Goal: Submit feedback/report problem: Submit feedback/report problem

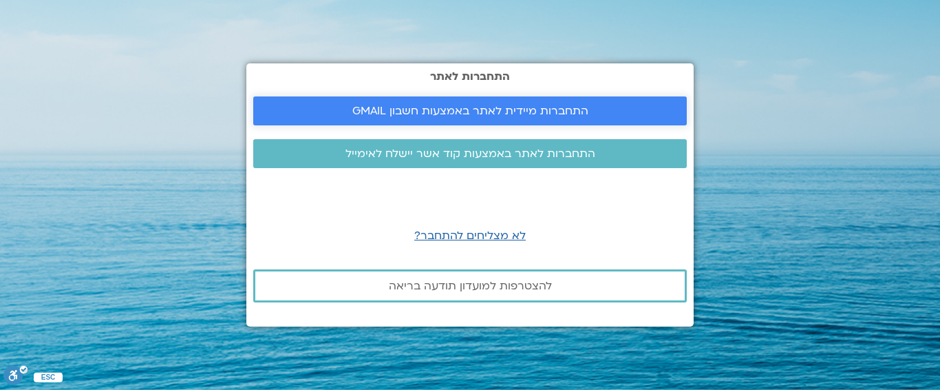
click at [516, 109] on span "התחברות מיידית לאתר באמצעות חשבון GMAIL" at bounding box center [470, 111] width 236 height 12
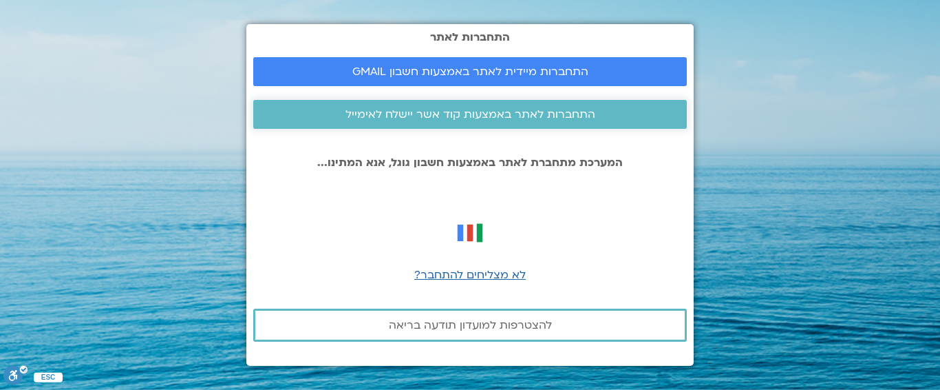
click at [432, 114] on span "התחברות לאתר באמצעות קוד אשר יישלח לאימייל" at bounding box center [471, 114] width 250 height 12
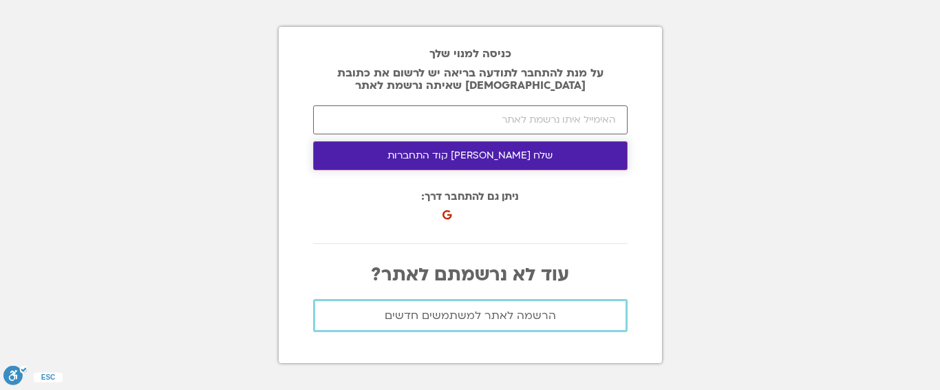
click at [452, 160] on button "שלח לי קוד התחברות" at bounding box center [470, 155] width 315 height 29
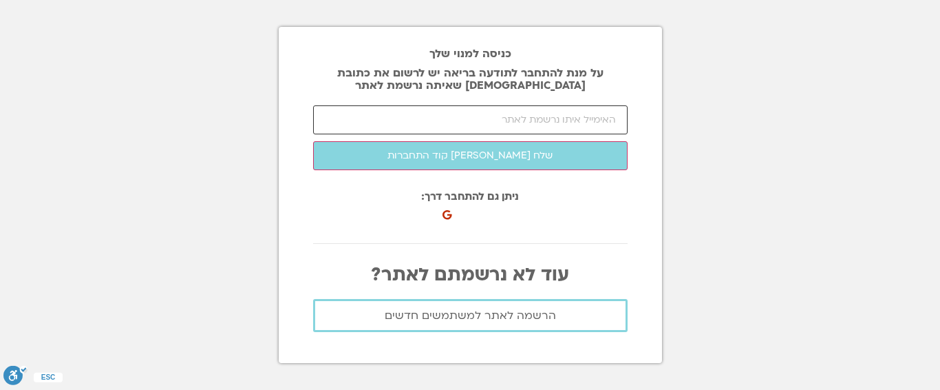
click at [524, 124] on input "email" at bounding box center [470, 119] width 315 height 29
type input "ג"
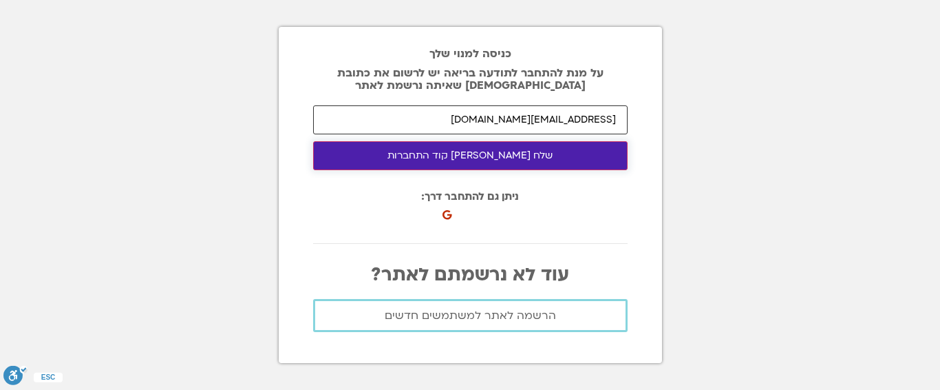
type input "[EMAIL_ADDRESS][DOMAIN_NAME]"
click at [488, 151] on button "שלח לי קוד התחברות" at bounding box center [470, 155] width 315 height 29
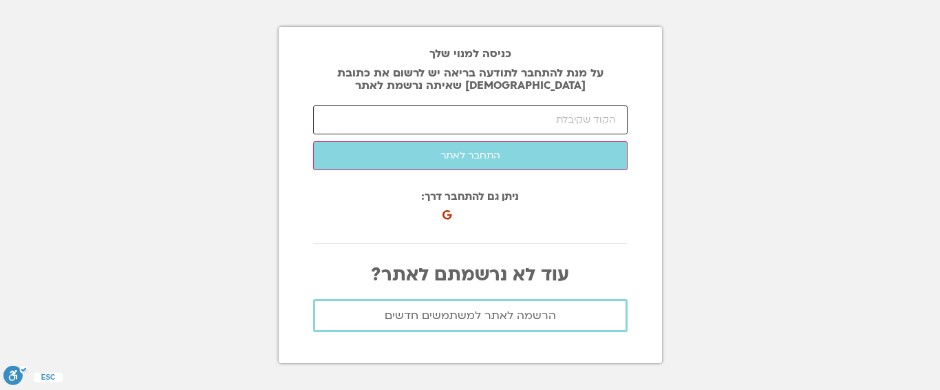
click at [476, 114] on input "number" at bounding box center [470, 119] width 315 height 29
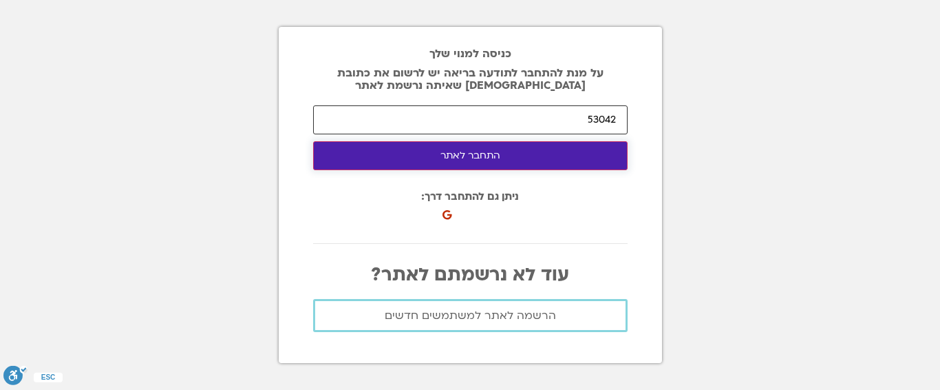
type input "53042"
click at [466, 154] on button "התחבר לאתר" at bounding box center [470, 155] width 315 height 29
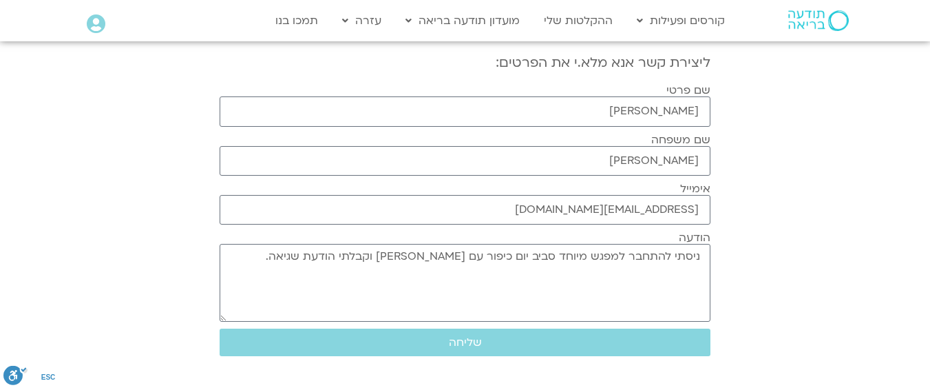
scroll to position [275, 0]
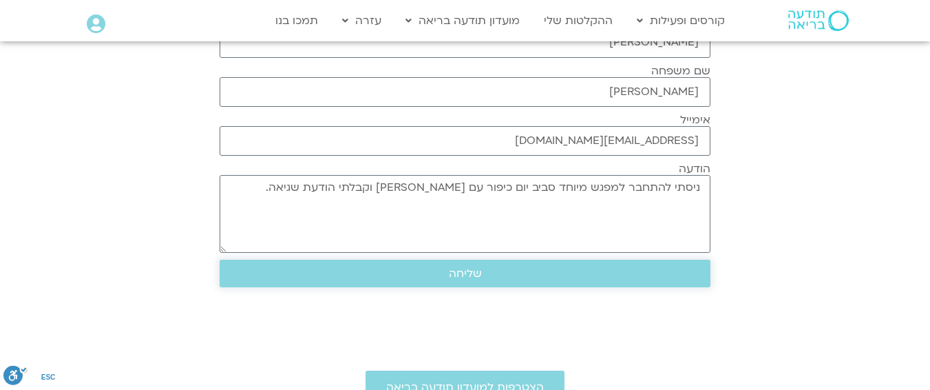
click at [465, 273] on span "שליחה" at bounding box center [465, 273] width 33 height 12
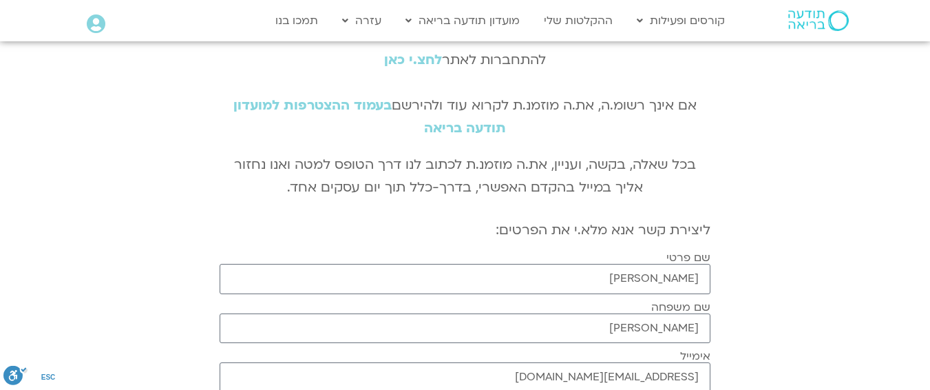
scroll to position [0, 0]
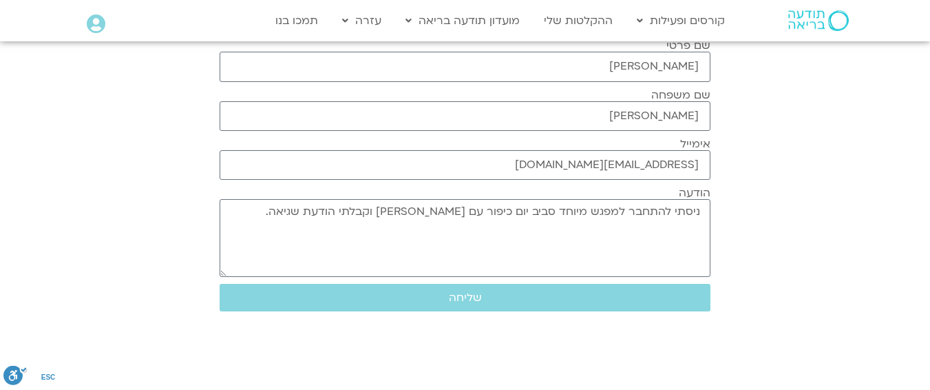
scroll to position [275, 0]
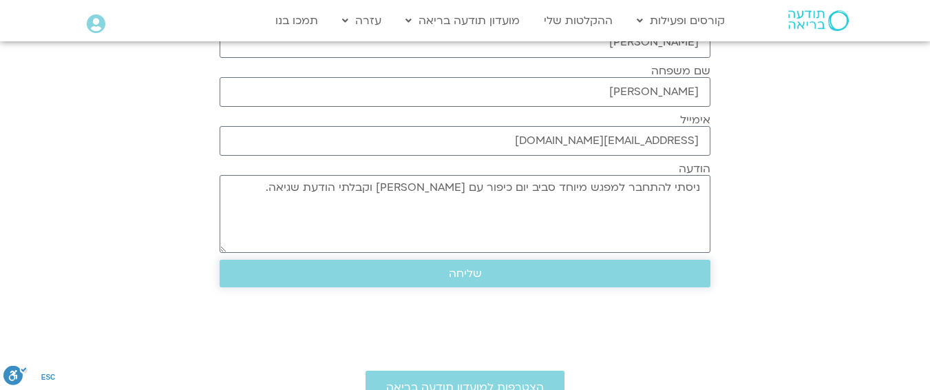
click at [476, 277] on span "שליחה" at bounding box center [465, 273] width 33 height 12
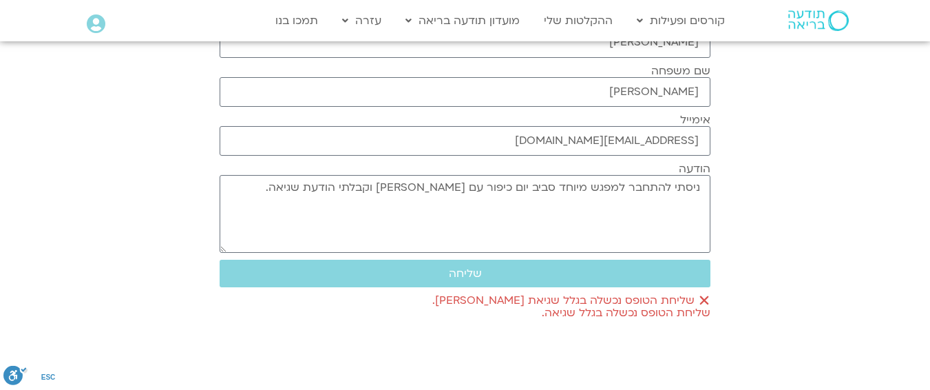
scroll to position [0, 0]
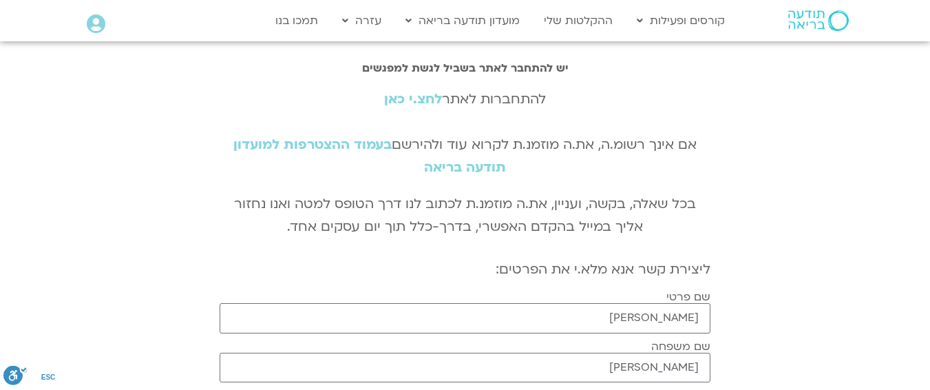
click at [425, 100] on link "לחצ.י כאן" at bounding box center [413, 99] width 58 height 18
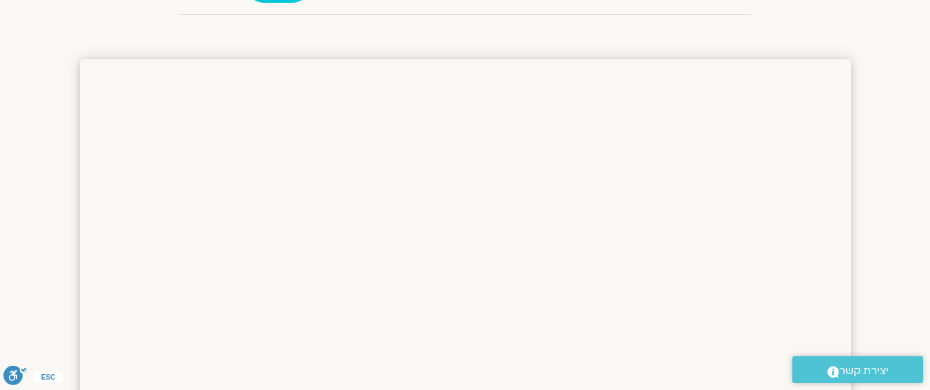
scroll to position [219, 0]
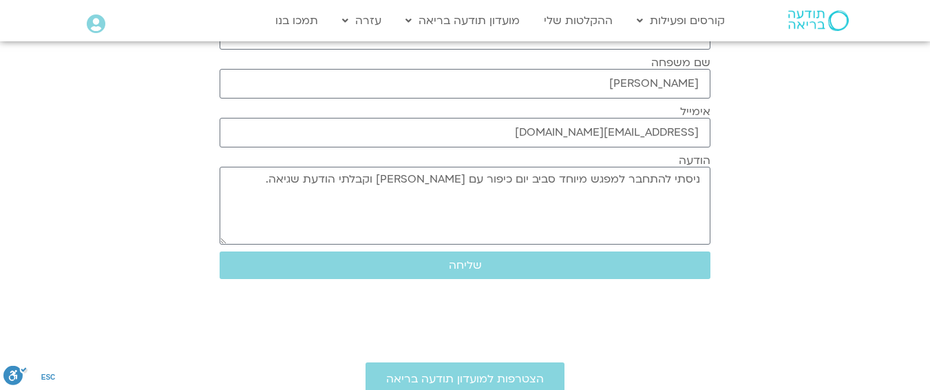
scroll to position [138, 0]
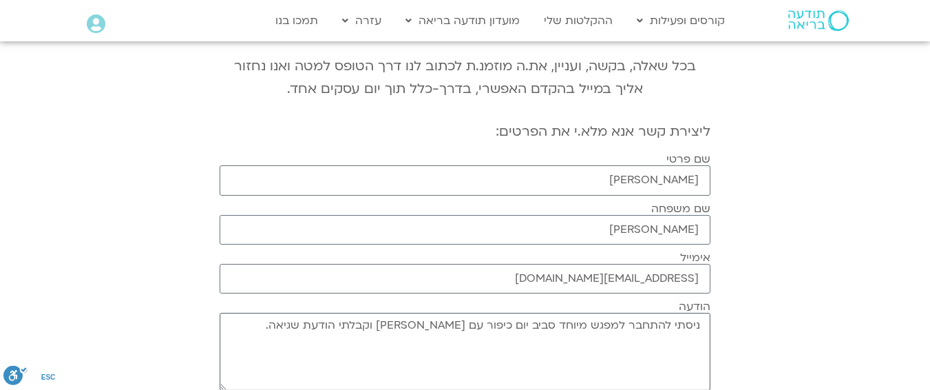
click at [301, 323] on textarea "ניסתי להתחבר למפגש מיוחד סביב יום כיפור עם [PERSON_NAME] וקבלתי הודעת שגיאה." at bounding box center [465, 351] width 491 height 78
type textarea "נ"
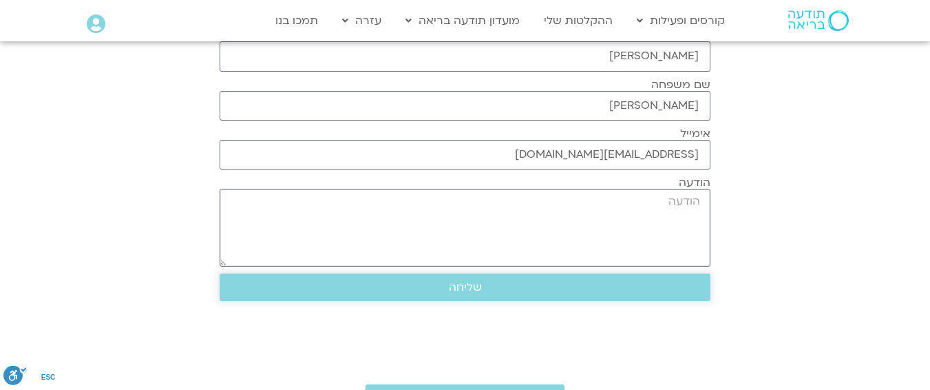
scroll to position [275, 0]
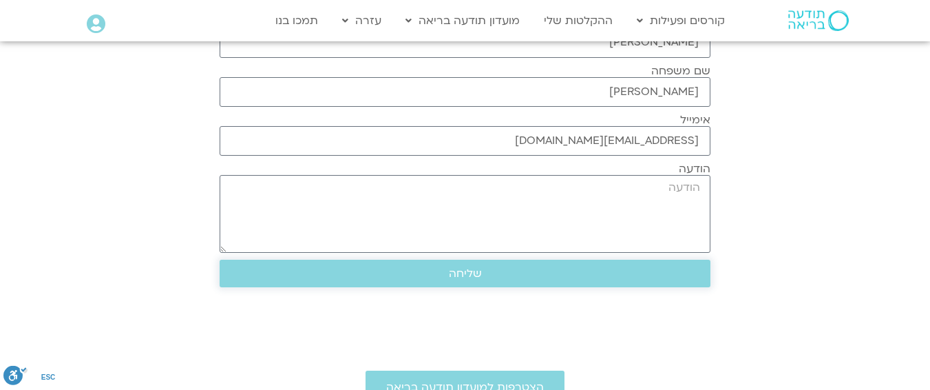
click at [459, 268] on span "שליחה" at bounding box center [465, 273] width 33 height 12
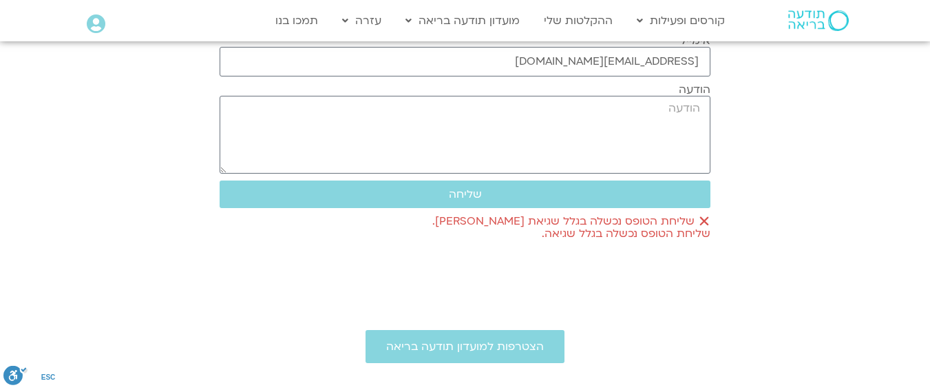
scroll to position [0, 0]
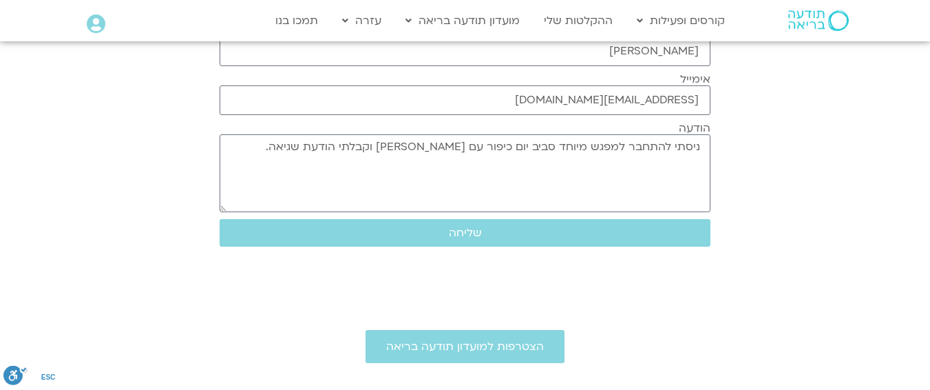
scroll to position [344, 0]
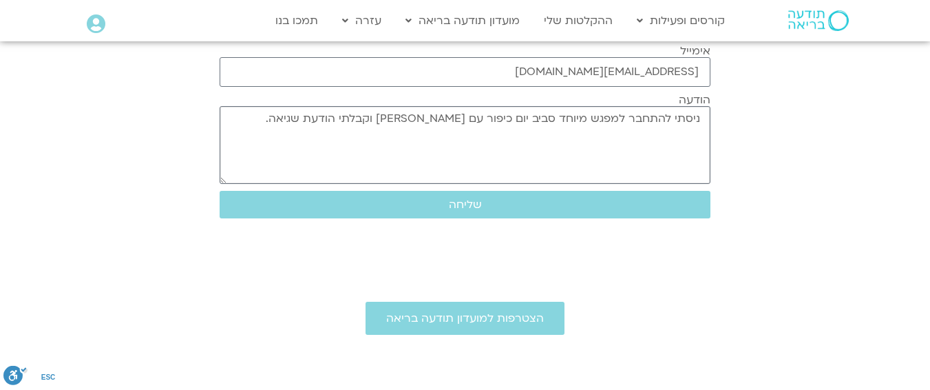
click at [296, 123] on textarea "ניסתי להתחבר למפגש מיוחד סביב יום כיפור עם [PERSON_NAME] וקבלתי הודעת שגיאה." at bounding box center [465, 145] width 491 height 78
click at [686, 116] on textarea "ניסתי להתחבר למפגש מיוחד סביב יום כיפור עם [PERSON_NAME] וקבלתי הודעת שגיאה." at bounding box center [465, 145] width 491 height 78
click at [303, 118] on textarea "ניסתי להתחבר למפגש מיוחד סביב יום כיפור עם [PERSON_NAME] וקבלתי הודעת שגיאה." at bounding box center [465, 145] width 491 height 78
type textarea "ניסיתי להתחבר למפגש מיוחד סביב יום כיפור עם שאנייה וערן וקבלתי הודעת שגיאה. האם…"
click at [454, 207] on span "שליחה" at bounding box center [465, 204] width 33 height 12
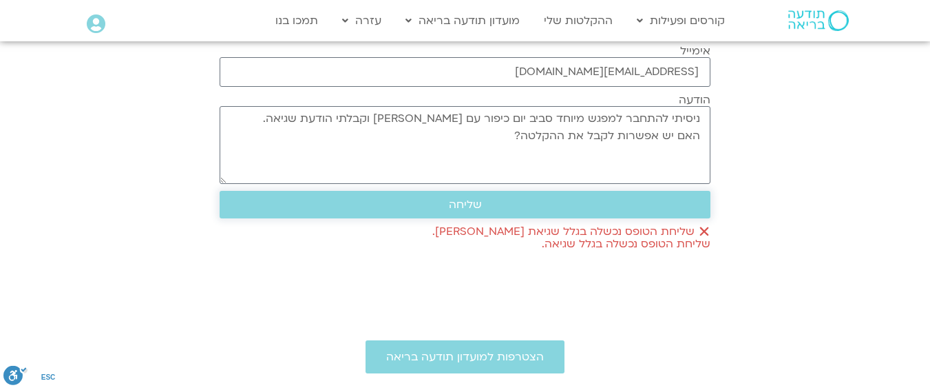
scroll to position [0, 0]
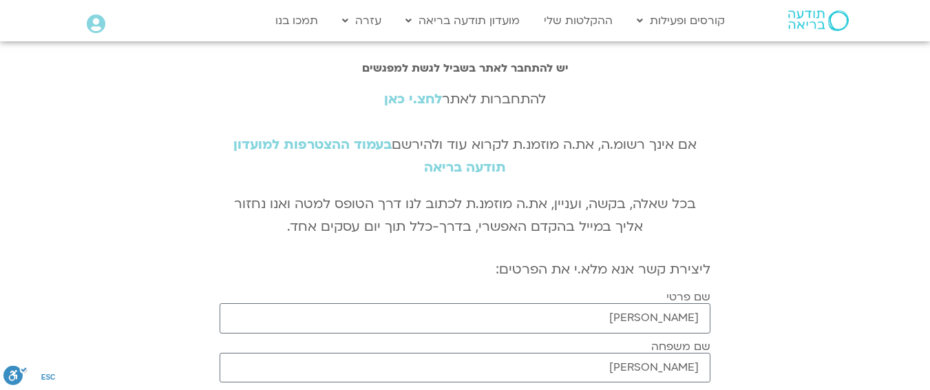
click at [421, 98] on link "לחצ.י כאן" at bounding box center [413, 99] width 58 height 18
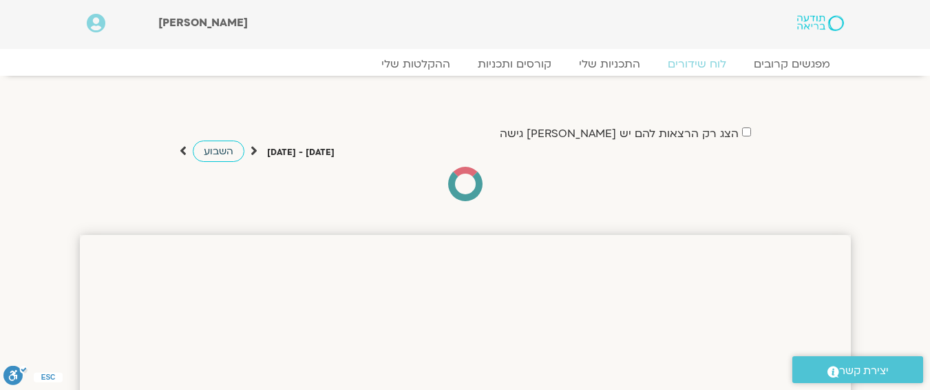
click at [233, 150] on link "השבוע" at bounding box center [219, 150] width 52 height 21
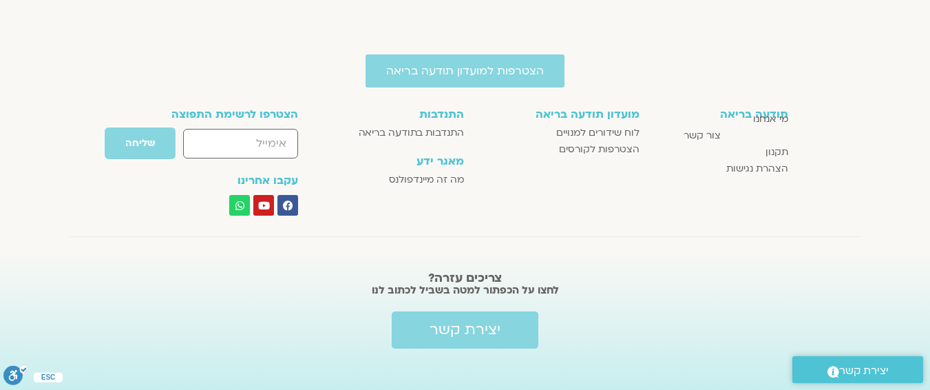
scroll to position [1377, 0]
